Goal: Information Seeking & Learning: Learn about a topic

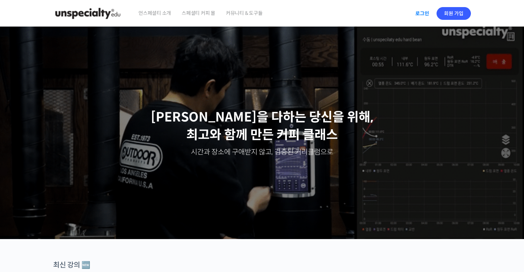
click at [418, 15] on link "로그인" at bounding box center [422, 13] width 22 height 16
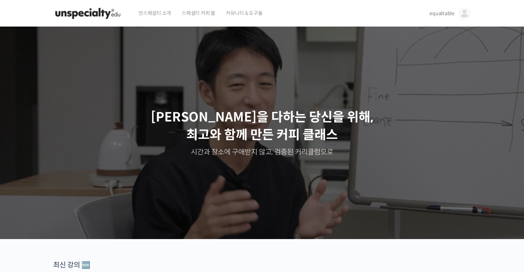
click at [438, 17] on link "equaltable" at bounding box center [449, 13] width 41 height 27
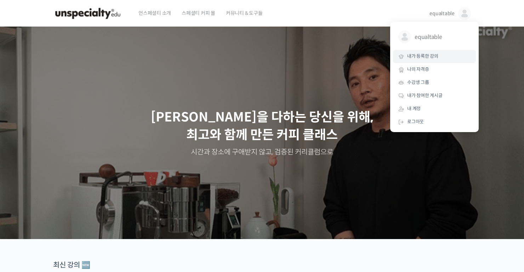
click at [428, 51] on link "내가 등록한 강의" at bounding box center [434, 56] width 83 height 13
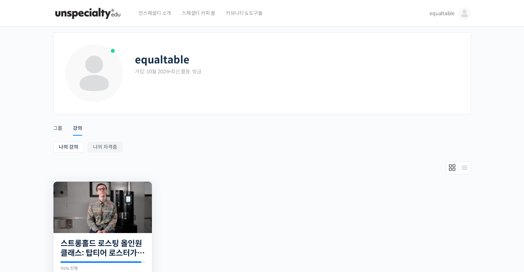
click at [115, 208] on img at bounding box center [102, 207] width 98 height 51
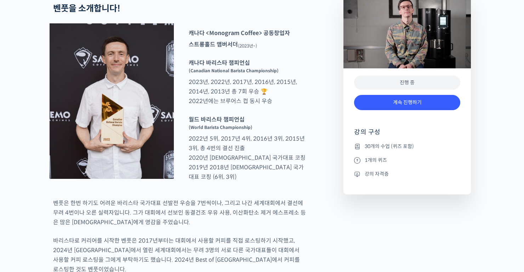
scroll to position [306, 0]
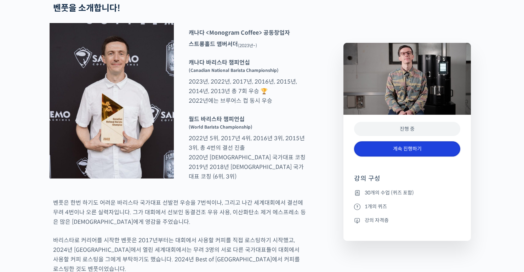
click at [400, 149] on link "계속 진행하기" at bounding box center [407, 148] width 106 height 15
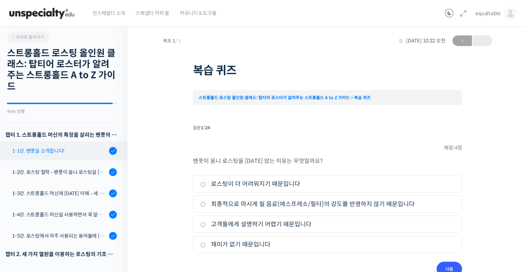
click at [84, 145] on link "1-1강. 벤풋을 소개합니다!" at bounding box center [61, 150] width 131 height 19
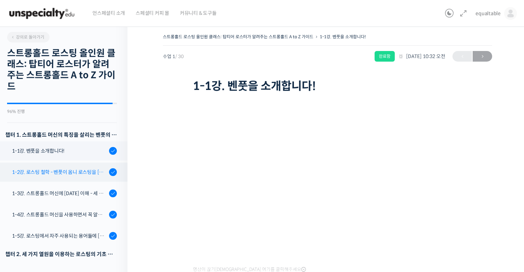
click at [65, 172] on div "1-2강. 로스팅 철학 - 벤풋이 옴니 로스팅을 [DATE] 않는 이유" at bounding box center [59, 172] width 95 height 8
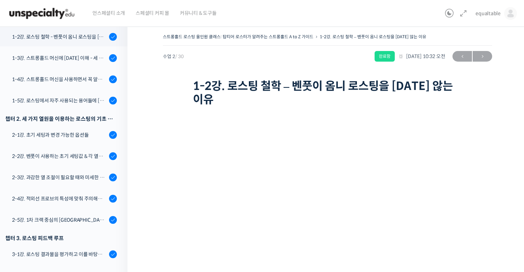
scroll to position [82, 0]
